Goal: Information Seeking & Learning: Learn about a topic

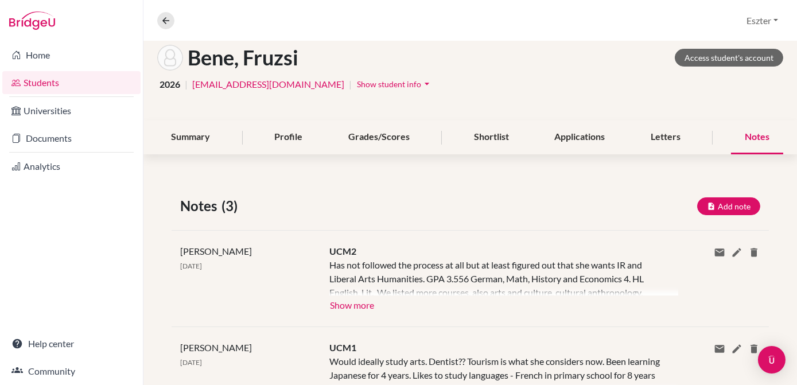
scroll to position [61, 0]
click at [297, 135] on div "Profile" at bounding box center [289, 137] width 56 height 34
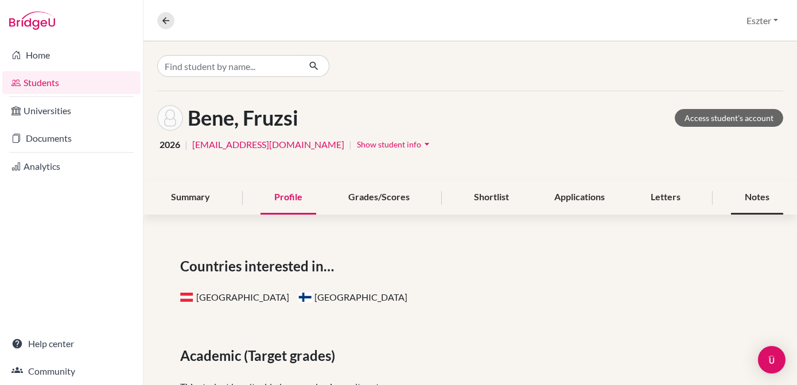
click at [741, 199] on div "Notes" at bounding box center [757, 198] width 52 height 34
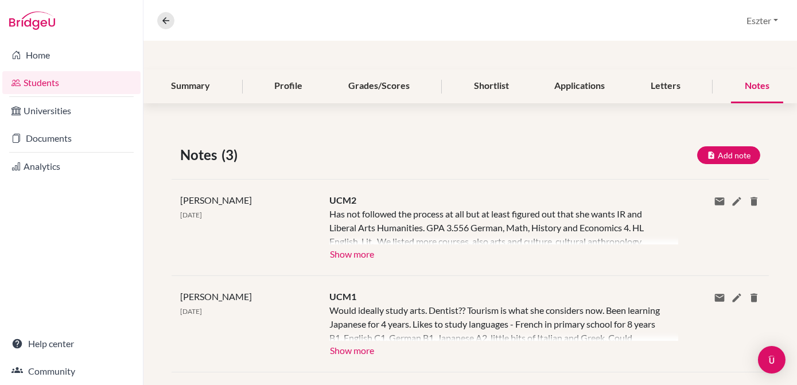
scroll to position [113, 0]
click at [345, 259] on button "Show more" at bounding box center [352, 251] width 45 height 17
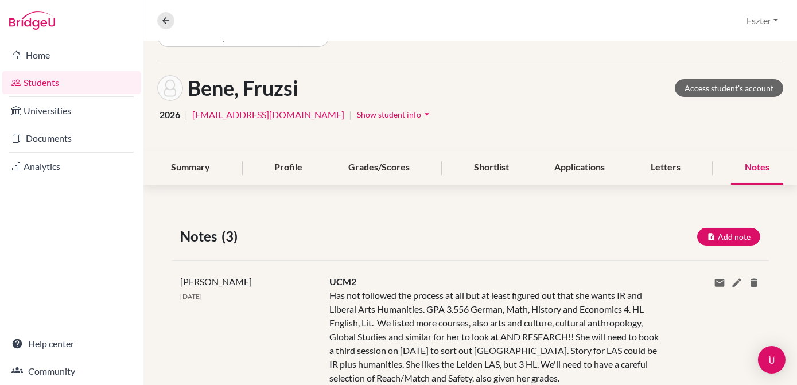
scroll to position [0, 0]
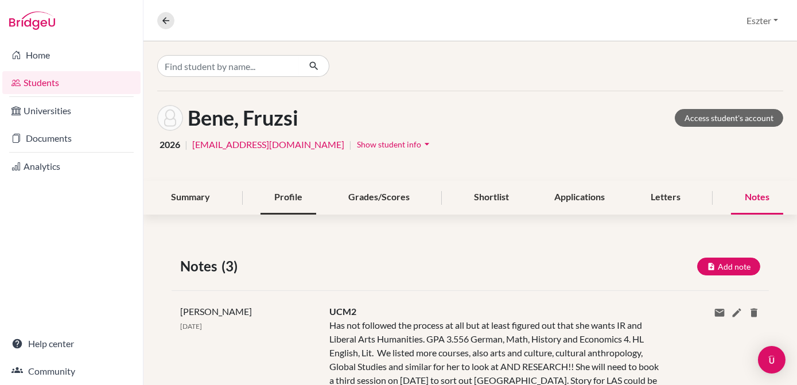
click at [290, 187] on div "Profile" at bounding box center [289, 198] width 56 height 34
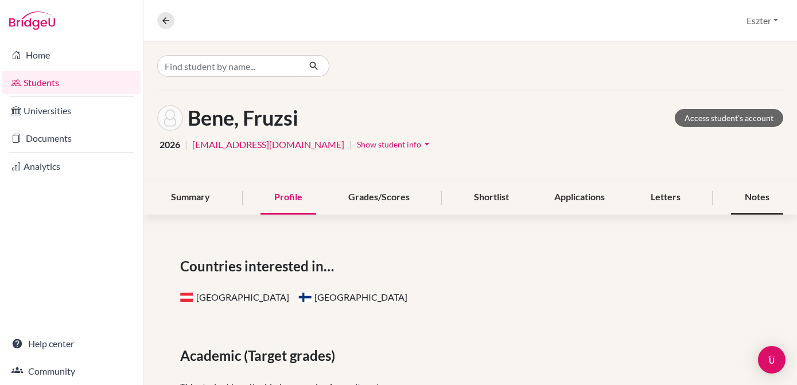
click at [742, 196] on div "Notes" at bounding box center [757, 198] width 52 height 34
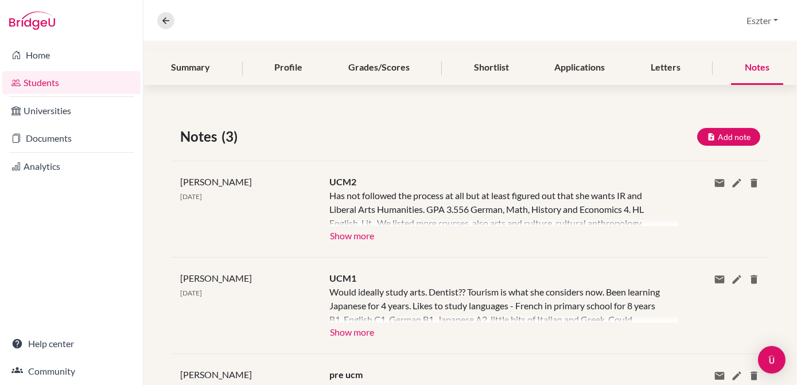
scroll to position [131, 0]
click at [343, 243] on div "[PERSON_NAME] [DATE] UCM2 Has not followed the process at all but at least figu…" at bounding box center [471, 208] width 598 height 96
click at [339, 232] on button "Show more" at bounding box center [352, 233] width 45 height 17
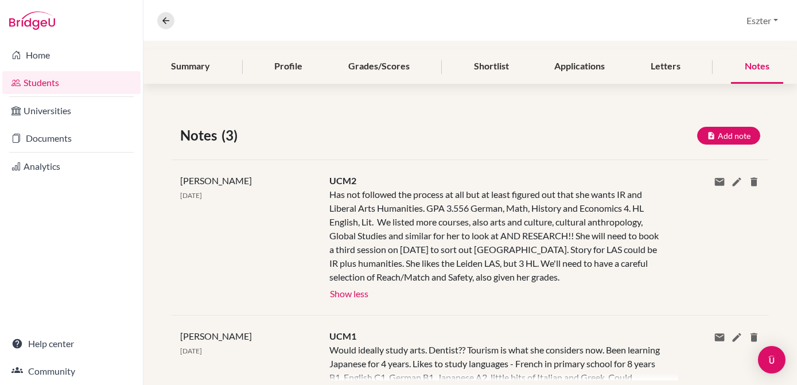
scroll to position [0, 0]
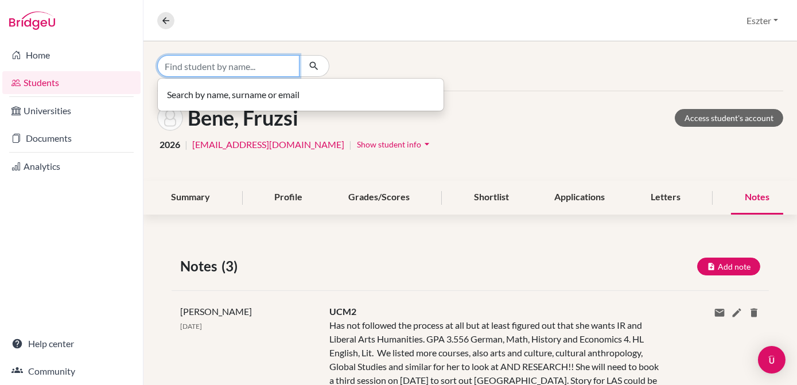
click at [239, 73] on input "Find student by name..." at bounding box center [228, 66] width 142 height 22
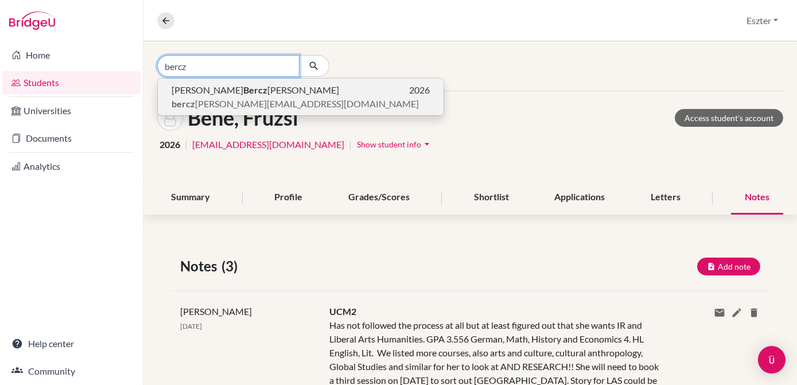
type input "bercz"
click at [224, 97] on span "bercz [EMAIL_ADDRESS][DOMAIN_NAME]" at bounding box center [295, 104] width 247 height 14
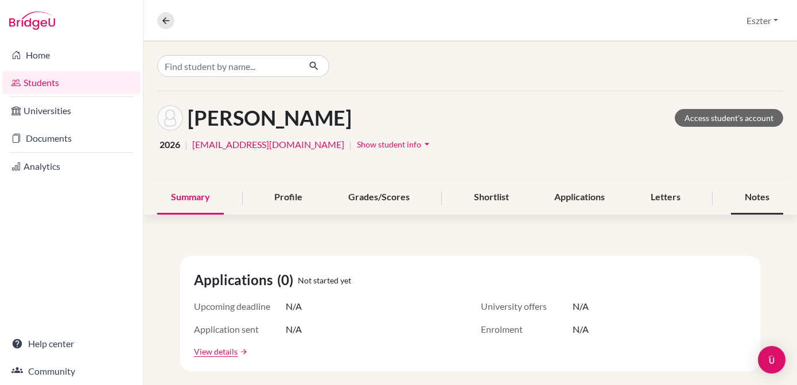
click at [753, 201] on div "Notes" at bounding box center [757, 198] width 52 height 34
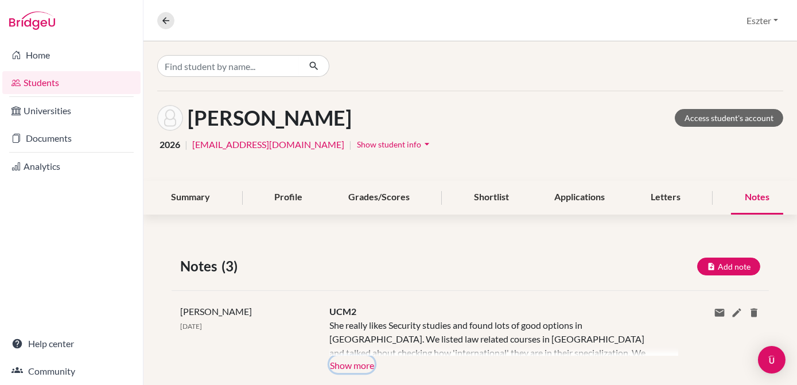
click at [351, 366] on button "Show more" at bounding box center [352, 364] width 45 height 17
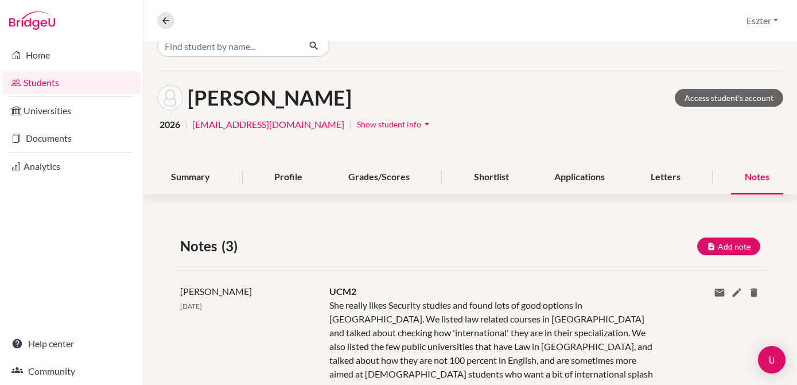
scroll to position [10, 0]
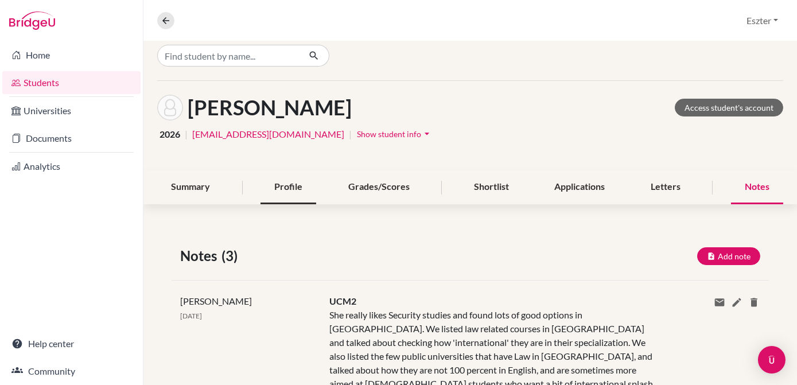
click at [281, 187] on div "Profile" at bounding box center [289, 188] width 56 height 34
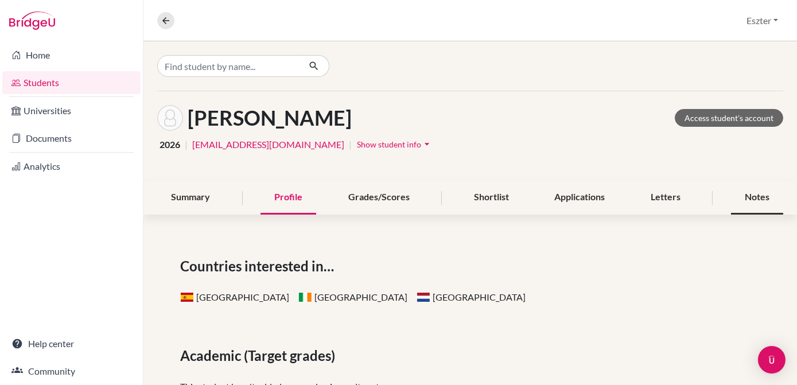
click at [736, 199] on div "Notes" at bounding box center [757, 198] width 52 height 34
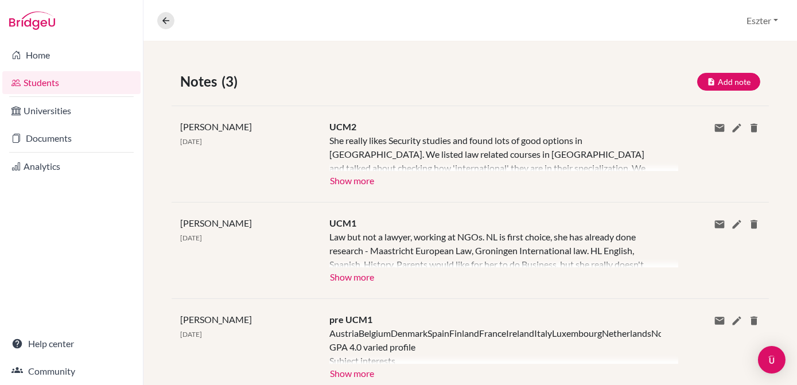
scroll to position [192, 0]
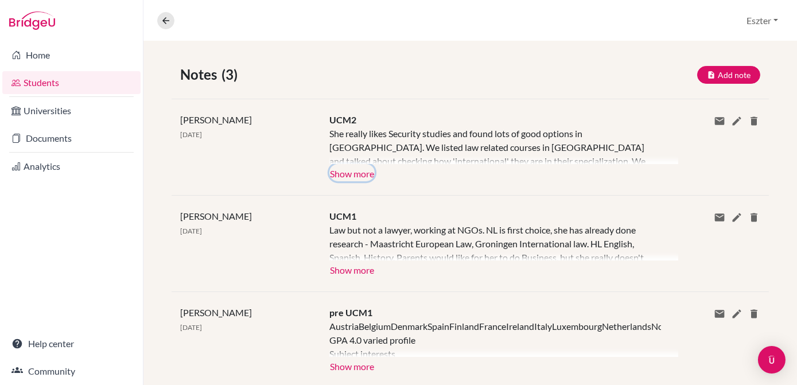
click at [342, 176] on button "Show more" at bounding box center [352, 172] width 45 height 17
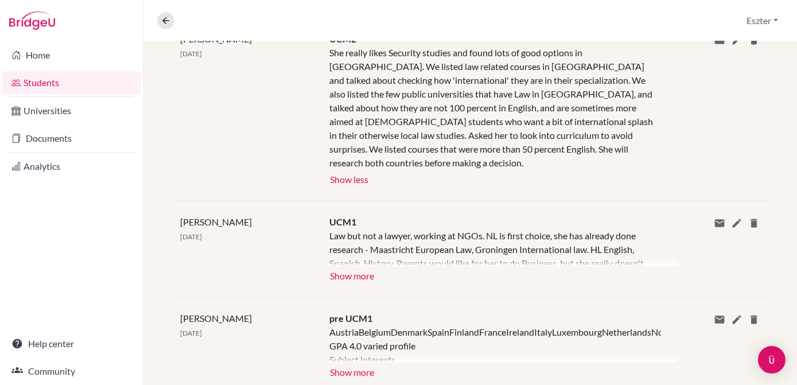
scroll to position [274, 0]
click at [566, 228] on div at bounding box center [504, 246] width 348 height 37
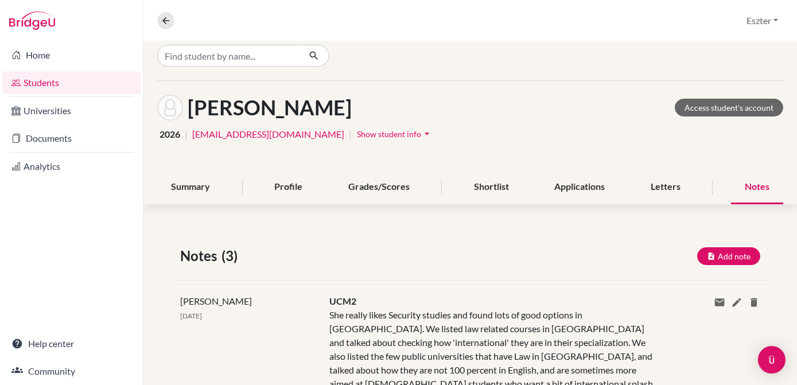
scroll to position [6, 0]
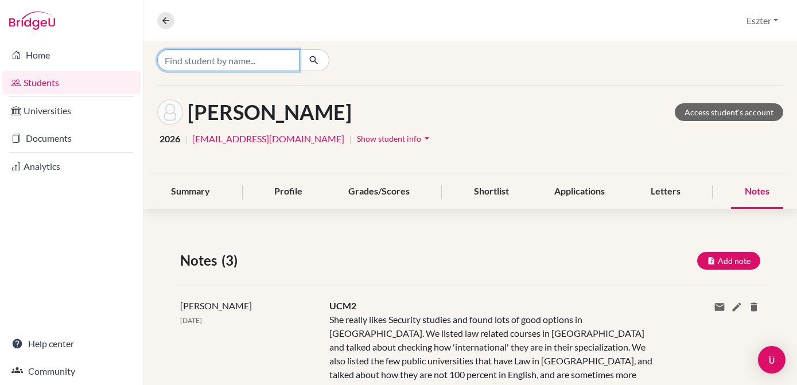
click at [270, 61] on input "Find student by name..." at bounding box center [228, 60] width 142 height 22
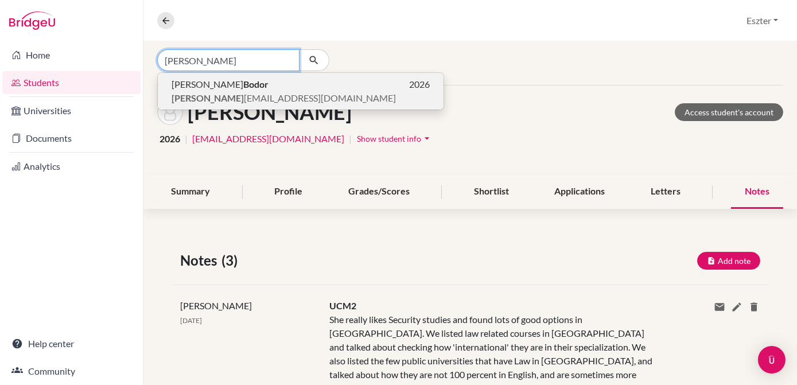
type input "[PERSON_NAME]"
click at [255, 91] on span "[PERSON_NAME] [EMAIL_ADDRESS][DOMAIN_NAME]" at bounding box center [284, 98] width 224 height 14
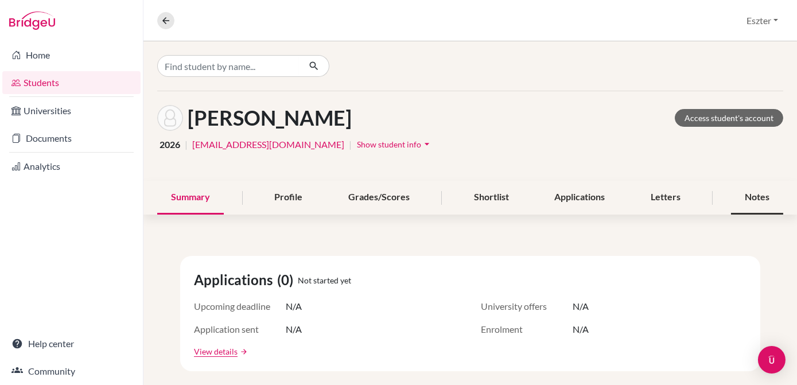
click at [743, 193] on div "Notes" at bounding box center [757, 198] width 52 height 34
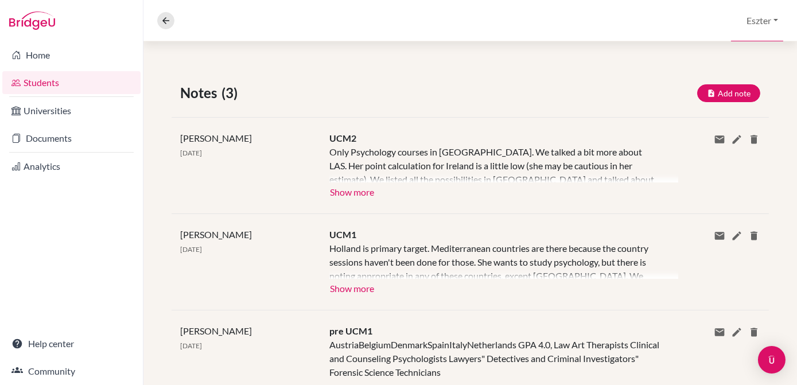
scroll to position [176, 0]
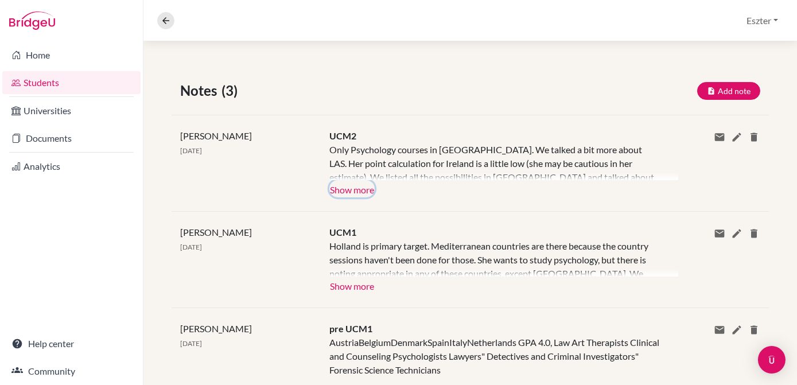
click at [333, 194] on button "Show more" at bounding box center [352, 188] width 45 height 17
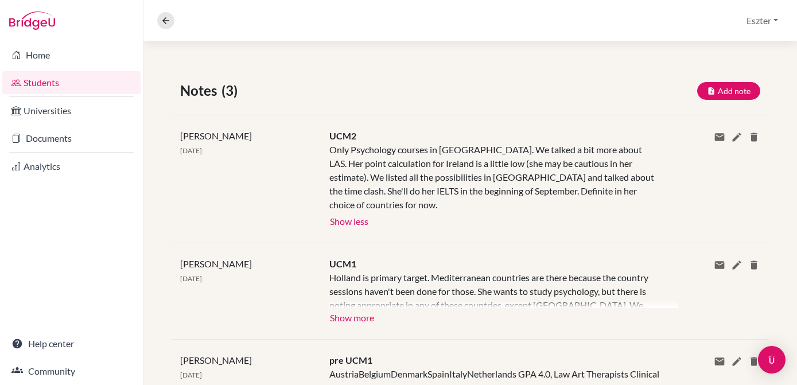
scroll to position [0, 0]
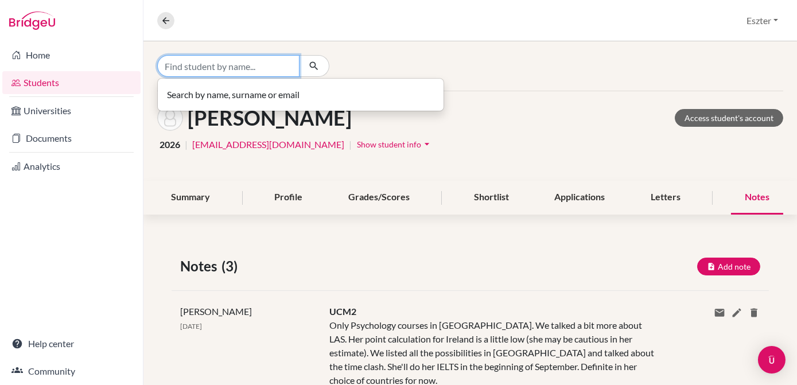
click at [277, 63] on input "Find student by name..." at bounding box center [228, 66] width 142 height 22
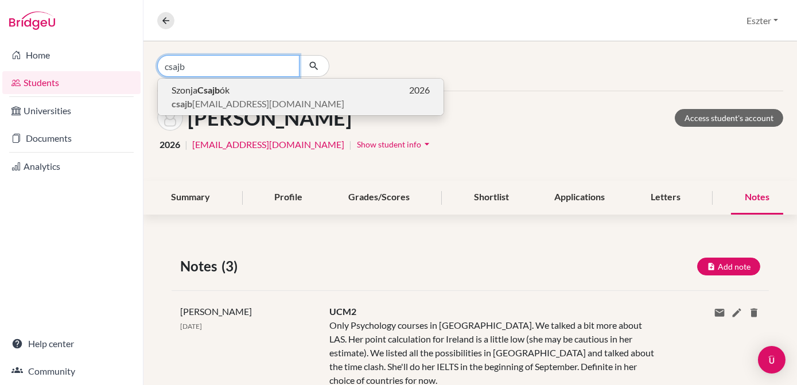
type input "csajb"
click at [246, 95] on p "Szonja Csajb ók 2026" at bounding box center [301, 90] width 258 height 14
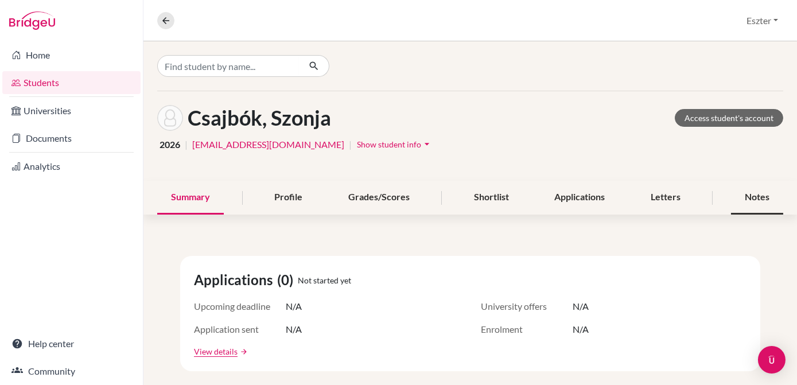
click at [752, 202] on div "Notes" at bounding box center [757, 198] width 52 height 34
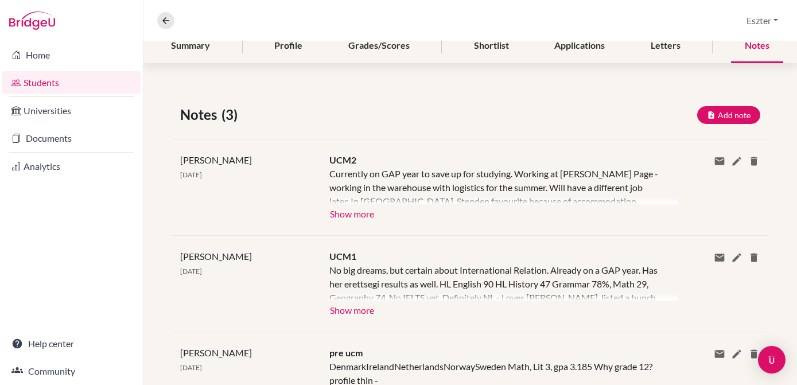
scroll to position [152, 0]
click at [344, 219] on button "Show more" at bounding box center [352, 212] width 45 height 17
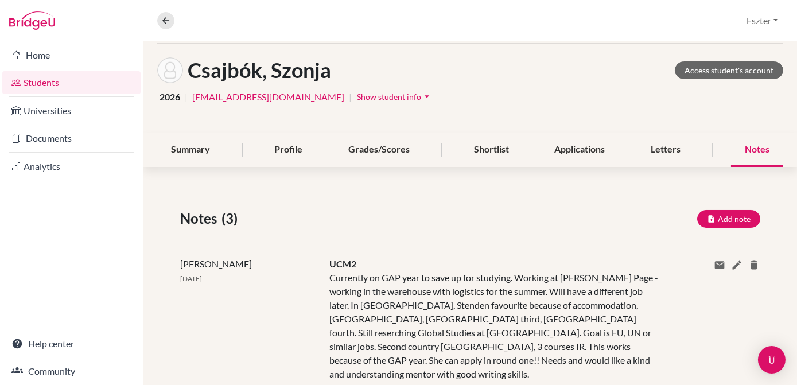
scroll to position [0, 0]
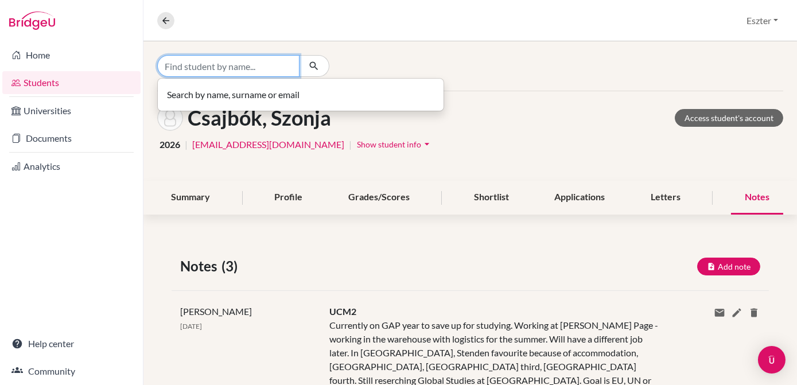
click at [269, 71] on input "Find student by name..." at bounding box center [228, 66] width 142 height 22
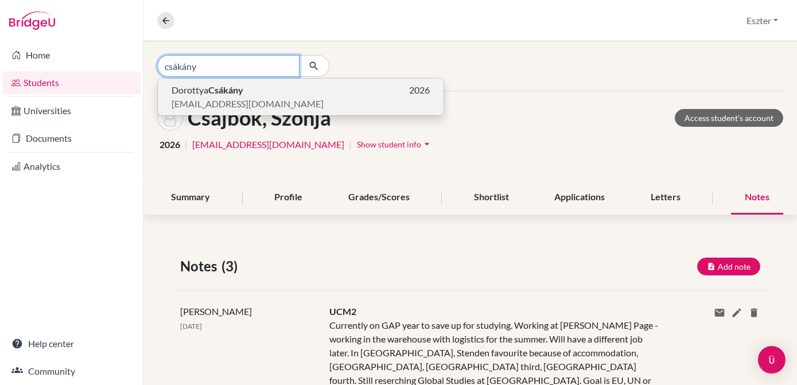
type input "csákány"
click at [261, 95] on p "[PERSON_NAME] 2026" at bounding box center [301, 90] width 258 height 14
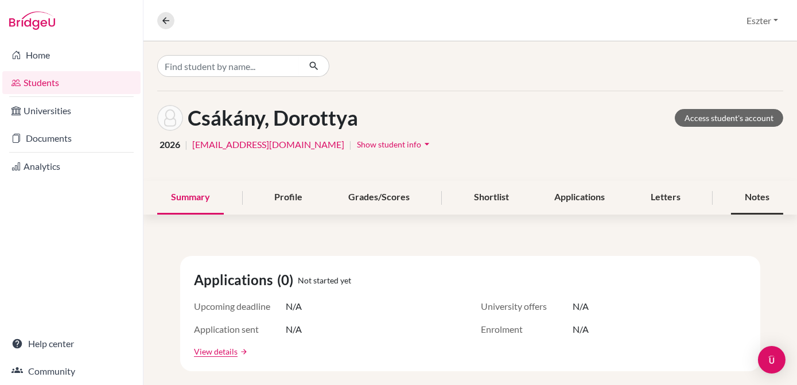
click at [750, 201] on div "Notes" at bounding box center [757, 198] width 52 height 34
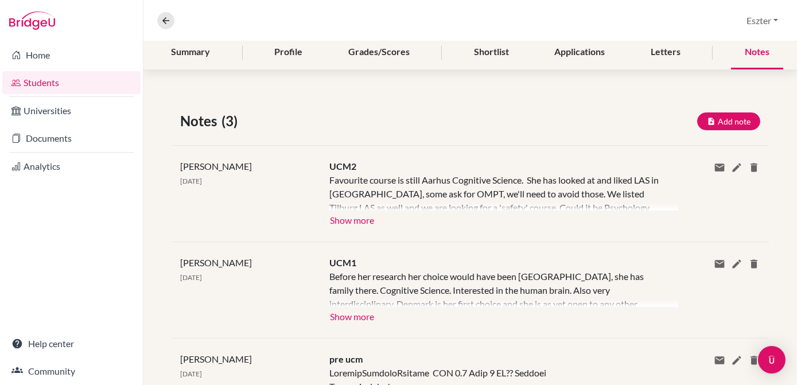
scroll to position [145, 0]
click at [343, 221] on button "Show more" at bounding box center [352, 219] width 45 height 17
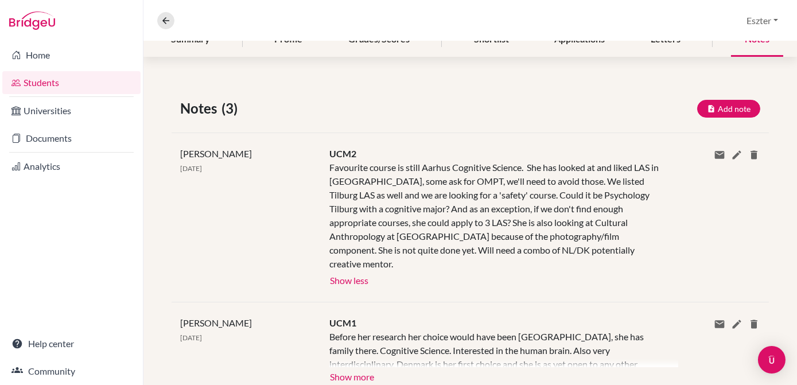
scroll to position [159, 0]
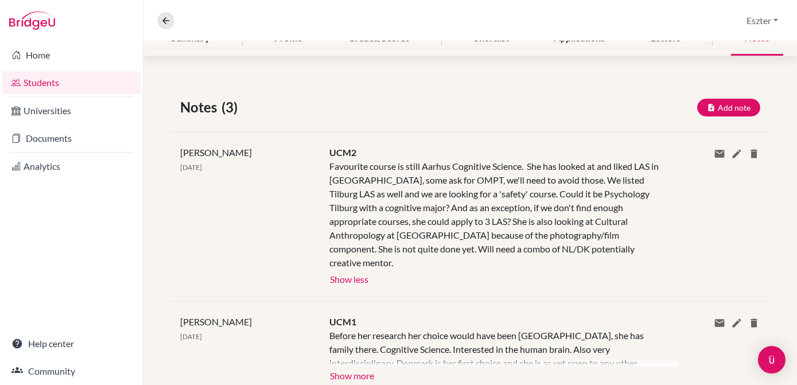
click at [343, 85] on div "Notes (3) Add note Title Content Private note Save Cancel [PERSON_NAME] [DATE] …" at bounding box center [471, 295] width 654 height 452
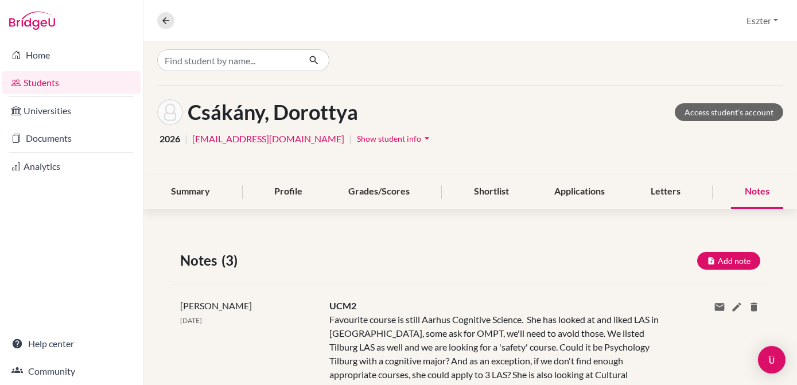
scroll to position [0, 0]
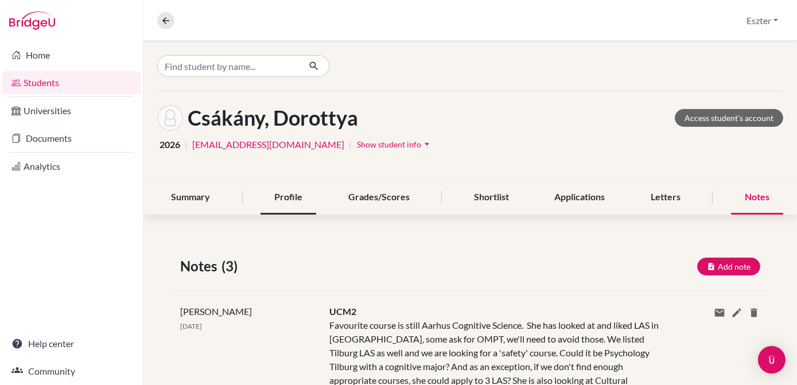
click at [280, 193] on div "Profile" at bounding box center [289, 198] width 56 height 34
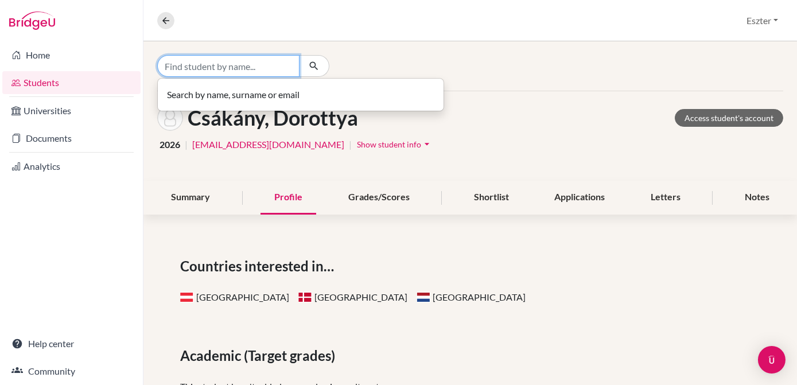
click at [288, 71] on input "Find student by name..." at bounding box center [228, 66] width 142 height 22
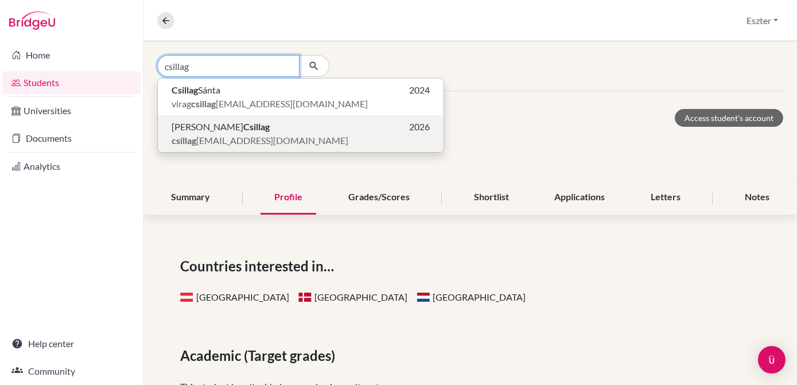
type input "csillag"
click at [224, 143] on span "csillag [EMAIL_ADDRESS][DOMAIN_NAME]" at bounding box center [260, 141] width 177 height 14
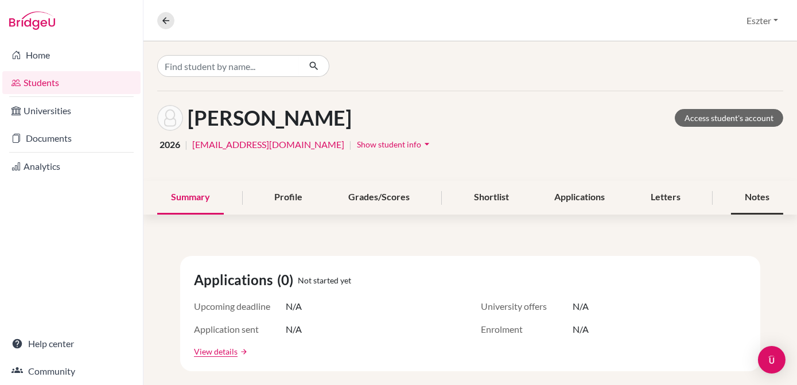
click at [741, 195] on div "Notes" at bounding box center [757, 198] width 52 height 34
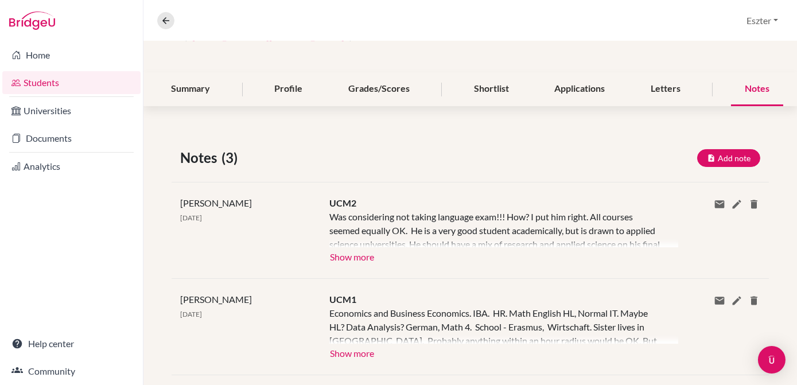
scroll to position [111, 0]
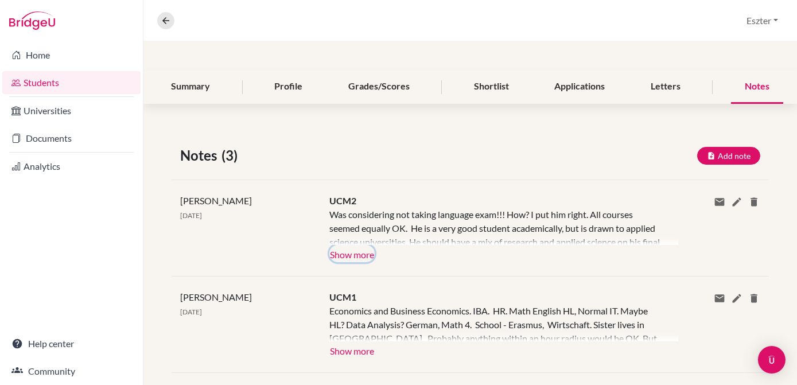
click at [361, 255] on button "Show more" at bounding box center [352, 253] width 45 height 17
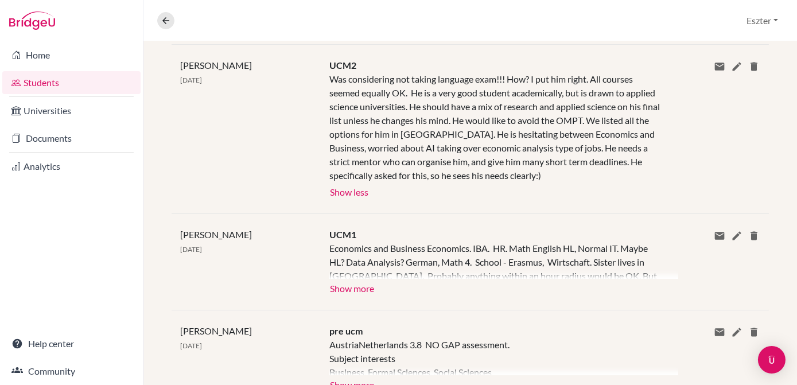
scroll to position [249, 0]
